Goal: Complete application form: Complete application form

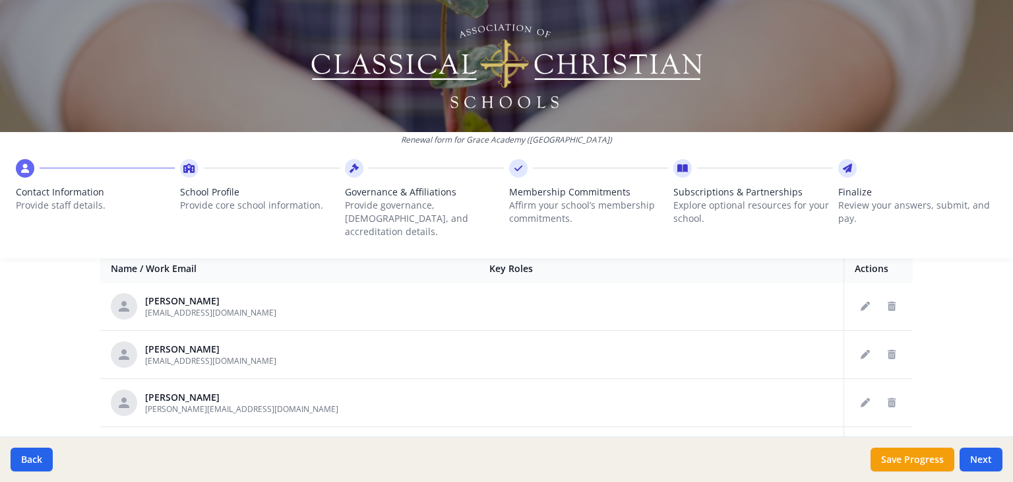
scroll to position [526, 0]
click at [888, 300] on icon "Delete staff" at bounding box center [892, 304] width 8 height 9
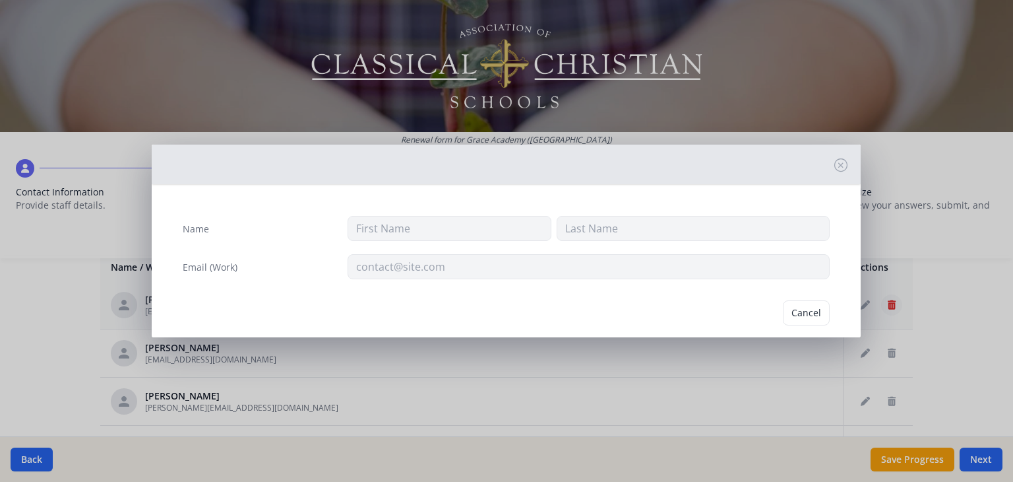
type input "[PERSON_NAME]"
type input "[EMAIL_ADDRESS][DOMAIN_NAME]"
click at [794, 309] on button "Delete" at bounding box center [807, 312] width 46 height 25
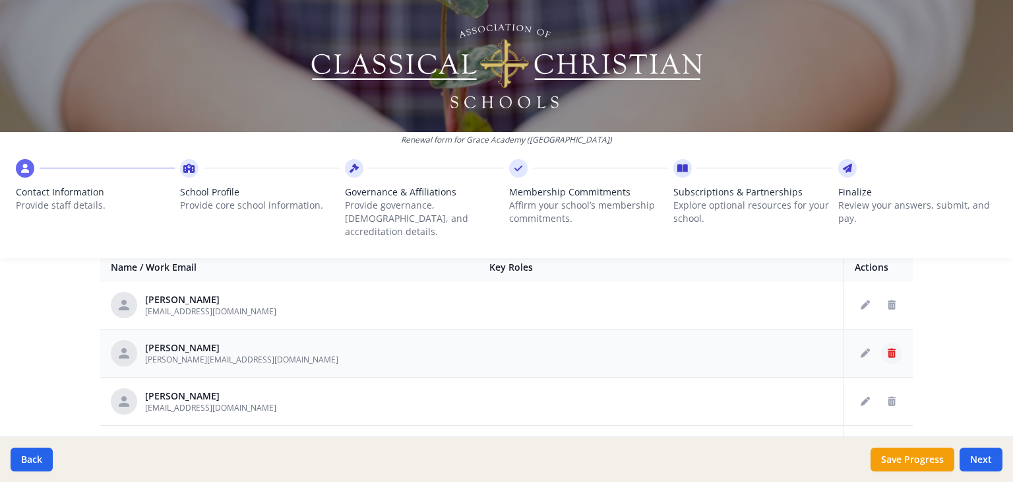
click at [888, 348] on icon "Delete staff" at bounding box center [892, 352] width 8 height 9
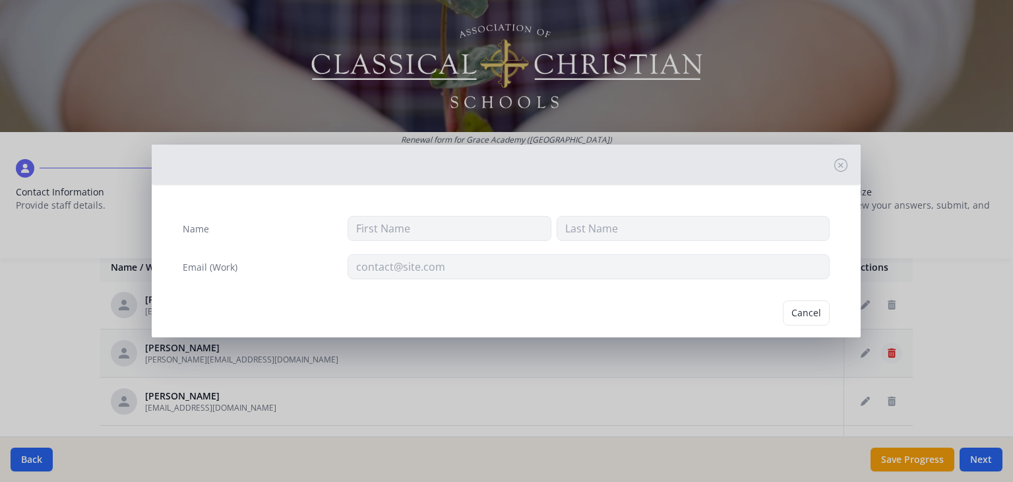
type input "Crissi"
type input "[PERSON_NAME]"
type input "[PERSON_NAME][EMAIL_ADDRESS][DOMAIN_NAME]"
click at [797, 307] on button "Delete" at bounding box center [807, 312] width 46 height 25
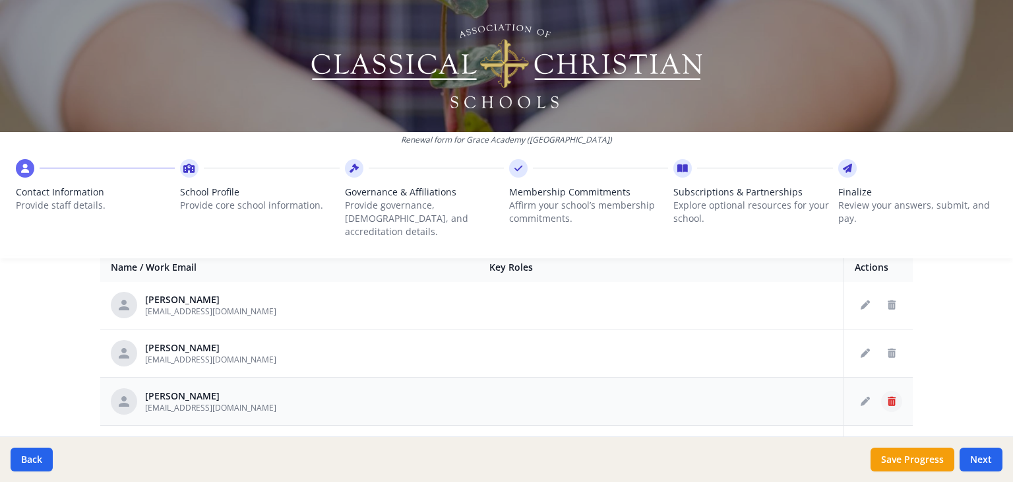
click at [881, 391] on button "Delete staff" at bounding box center [891, 401] width 21 height 21
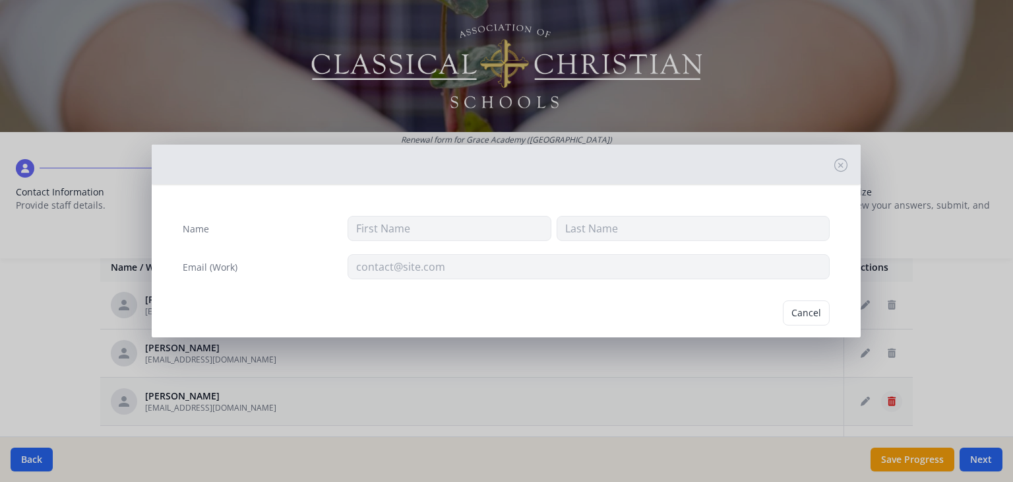
type input "[PERSON_NAME]"
type input "[EMAIL_ADDRESS][DOMAIN_NAME]"
click at [799, 312] on button "Delete" at bounding box center [807, 312] width 46 height 25
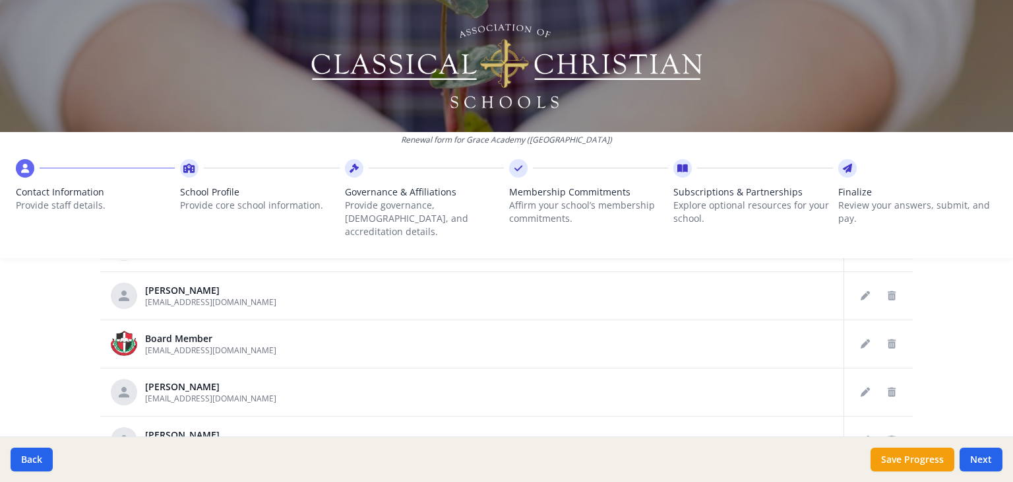
scroll to position [460, 0]
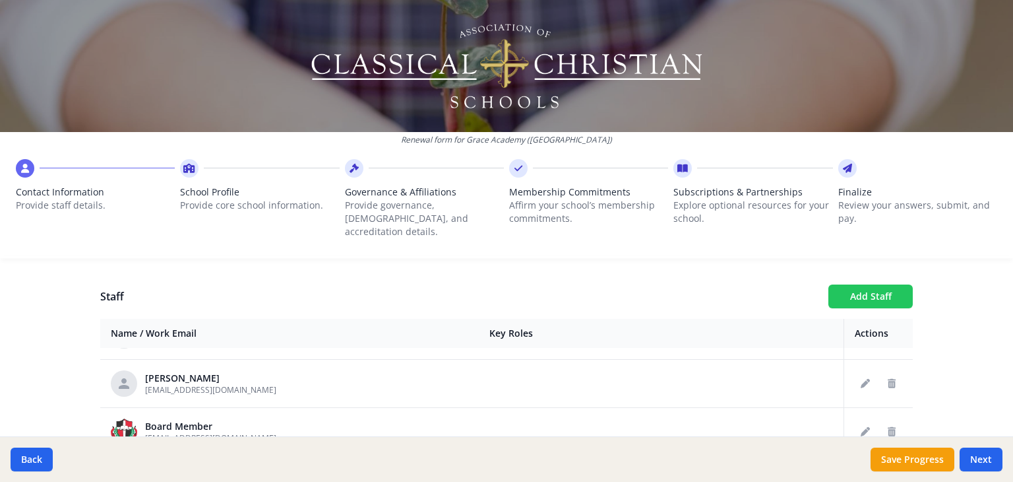
click at [873, 284] on button "Add Staff" at bounding box center [871, 296] width 84 height 24
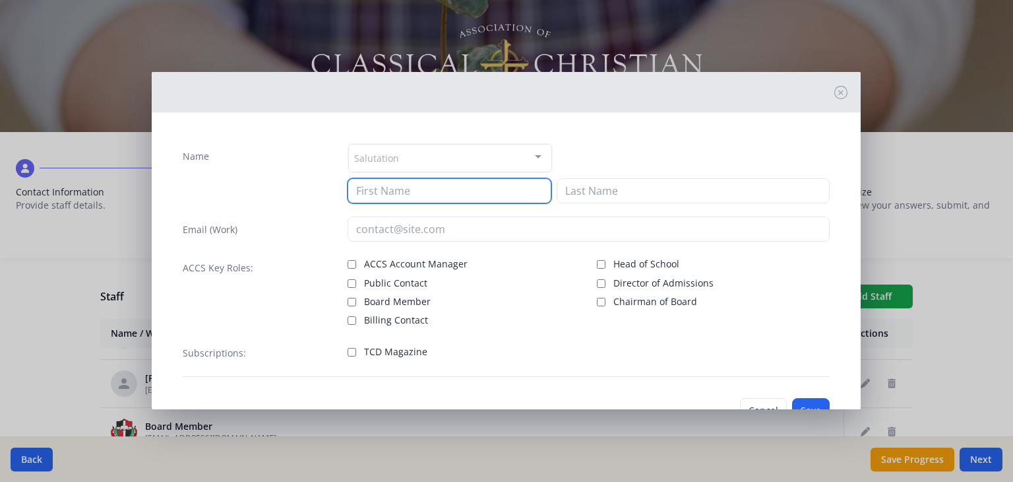
click at [504, 183] on input at bounding box center [450, 190] width 204 height 25
type input "[PERSON_NAME]"
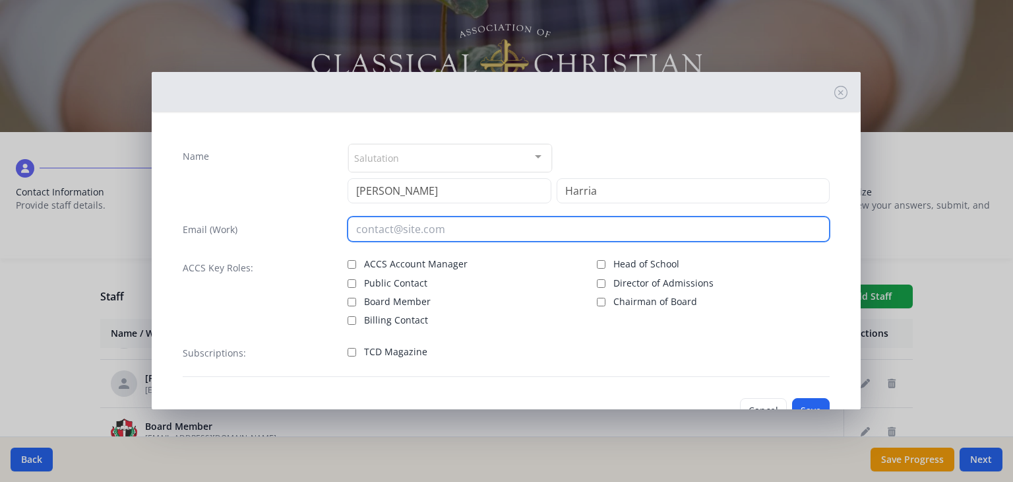
click at [439, 232] on input "email" at bounding box center [589, 228] width 482 height 25
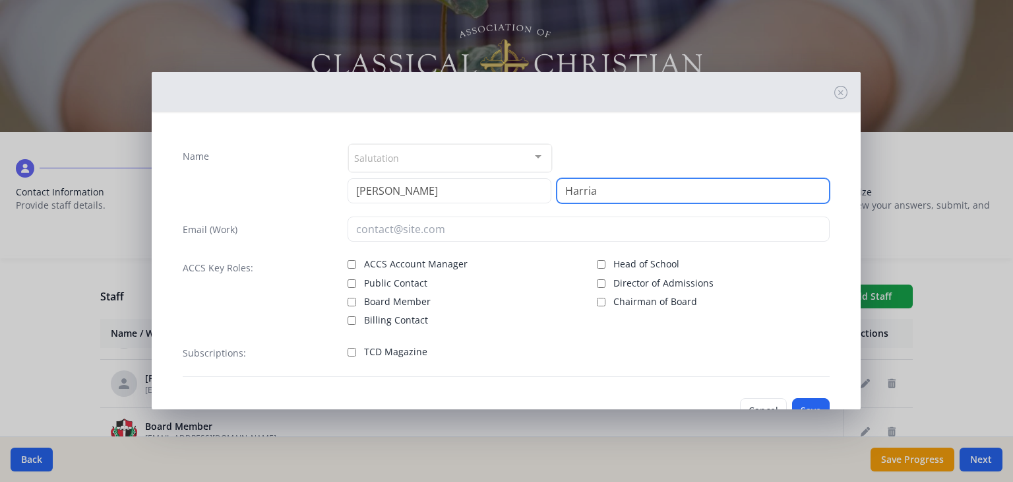
click at [617, 189] on input "Harria" at bounding box center [693, 190] width 273 height 25
type input "[PERSON_NAME]"
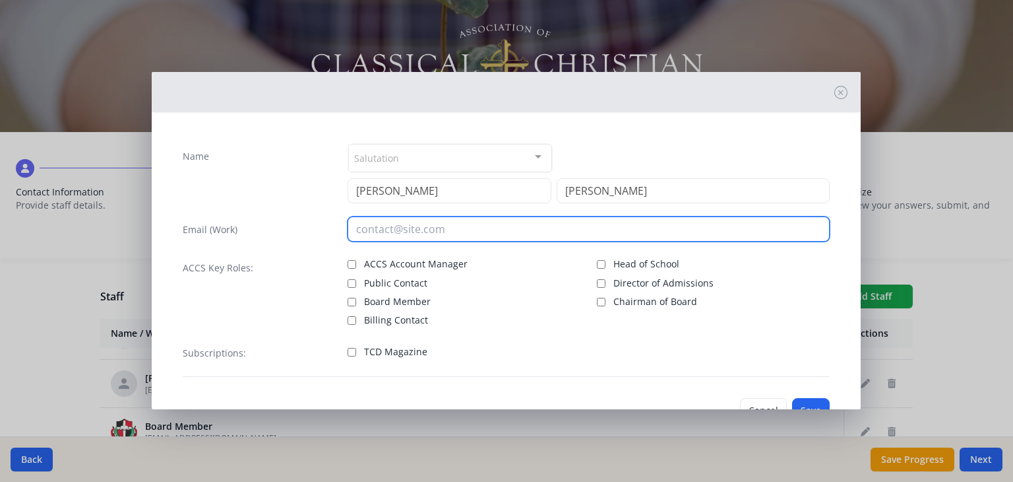
click at [430, 222] on input "email" at bounding box center [589, 228] width 482 height 25
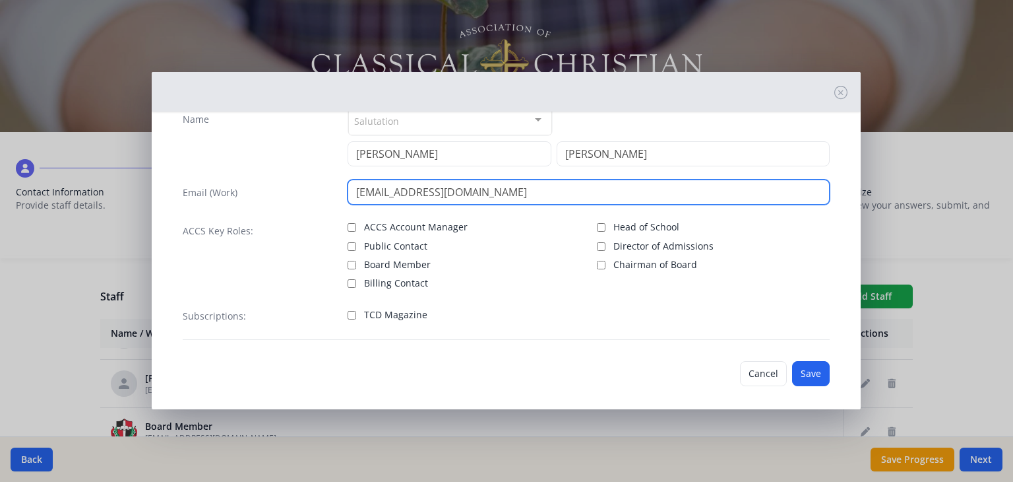
scroll to position [44, 0]
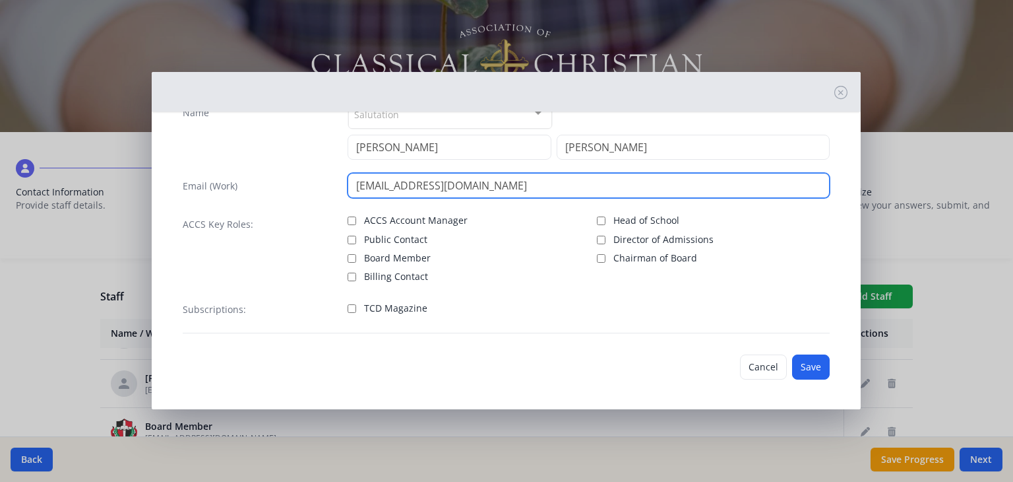
type input "[EMAIL_ADDRESS][DOMAIN_NAME]"
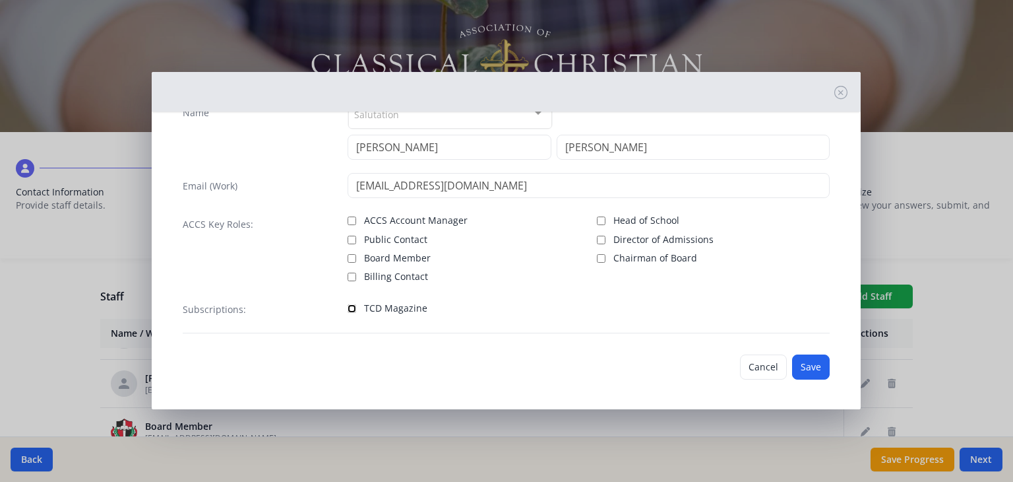
click at [350, 307] on input "TCD Magazine" at bounding box center [352, 308] width 9 height 9
checkbox input "true"
click at [801, 365] on button "Save" at bounding box center [811, 366] width 38 height 25
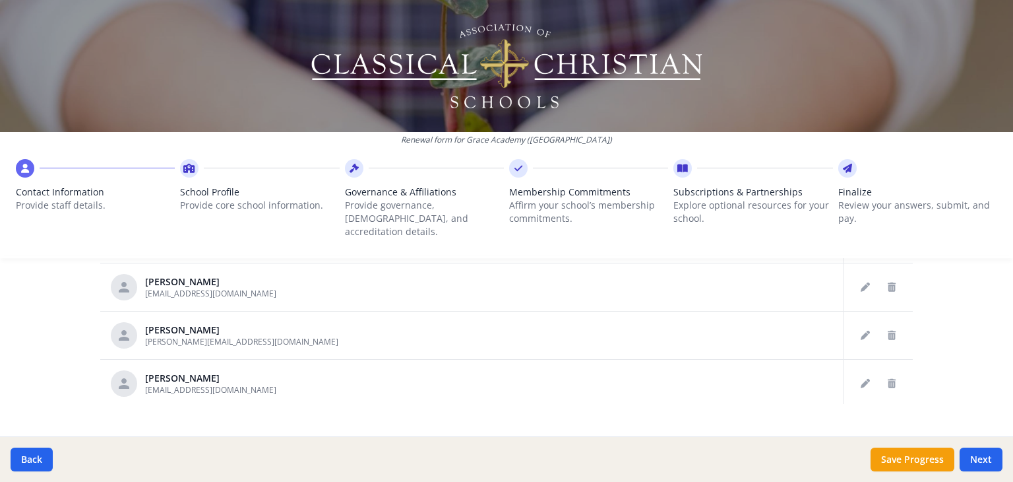
scroll to position [807, 0]
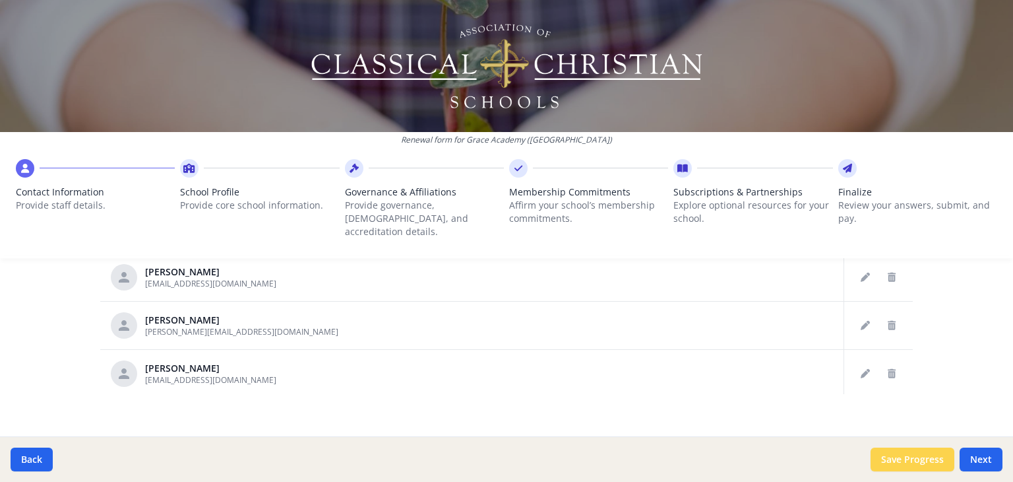
click at [928, 452] on button "Save Progress" at bounding box center [913, 459] width 84 height 24
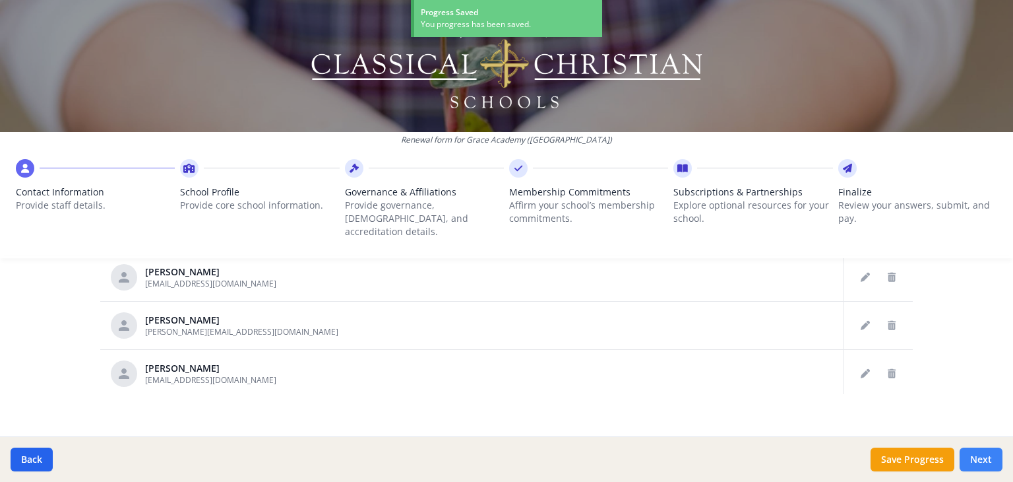
click at [980, 458] on button "Next" at bounding box center [981, 459] width 43 height 24
type input "[PHONE_NUMBER]"
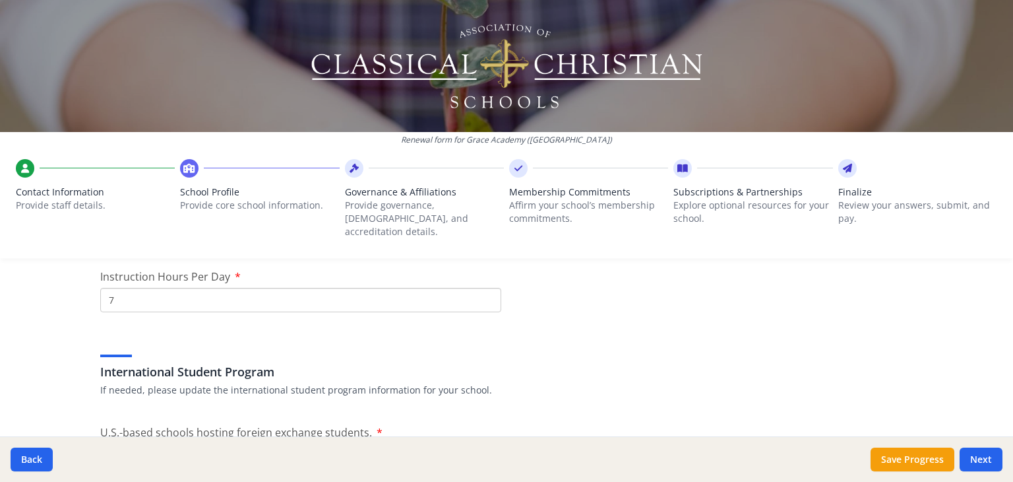
scroll to position [1267, 0]
